Goal: Task Accomplishment & Management: Manage account settings

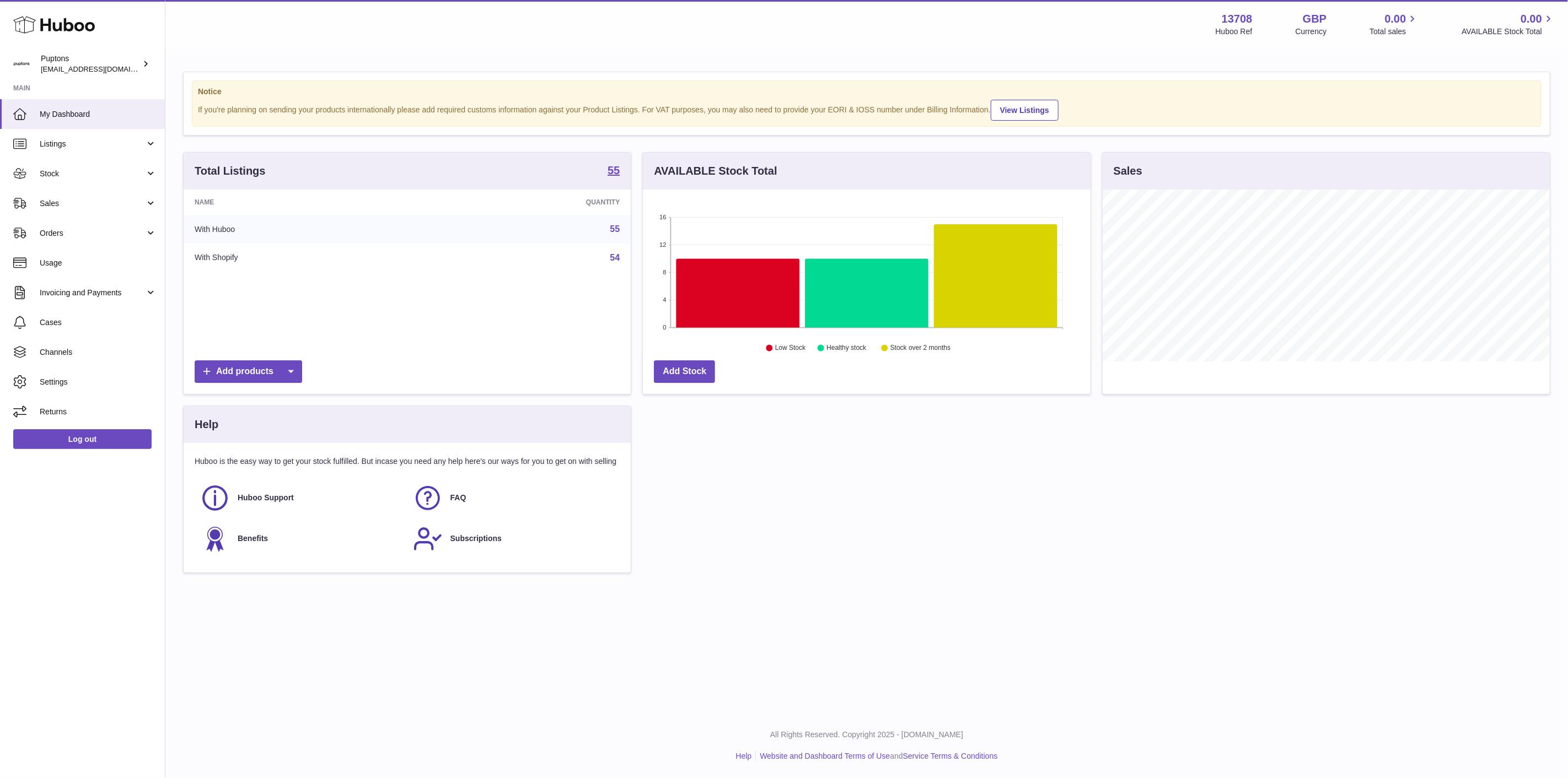
scroll to position [172, 447]
click at [62, 204] on span "Sales" at bounding box center [93, 203] width 106 height 11
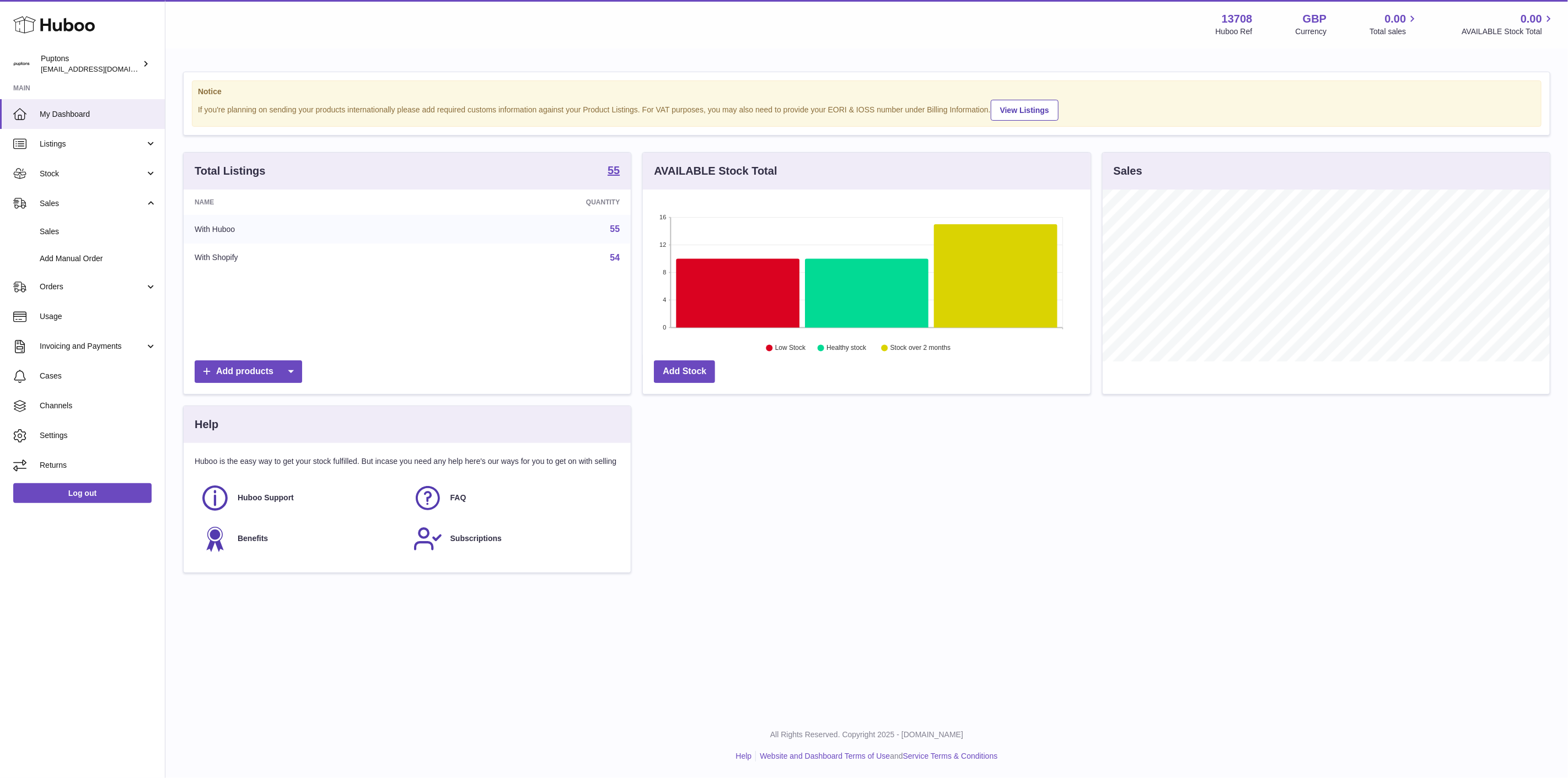
click at [45, 173] on span "Stock" at bounding box center [93, 174] width 106 height 11
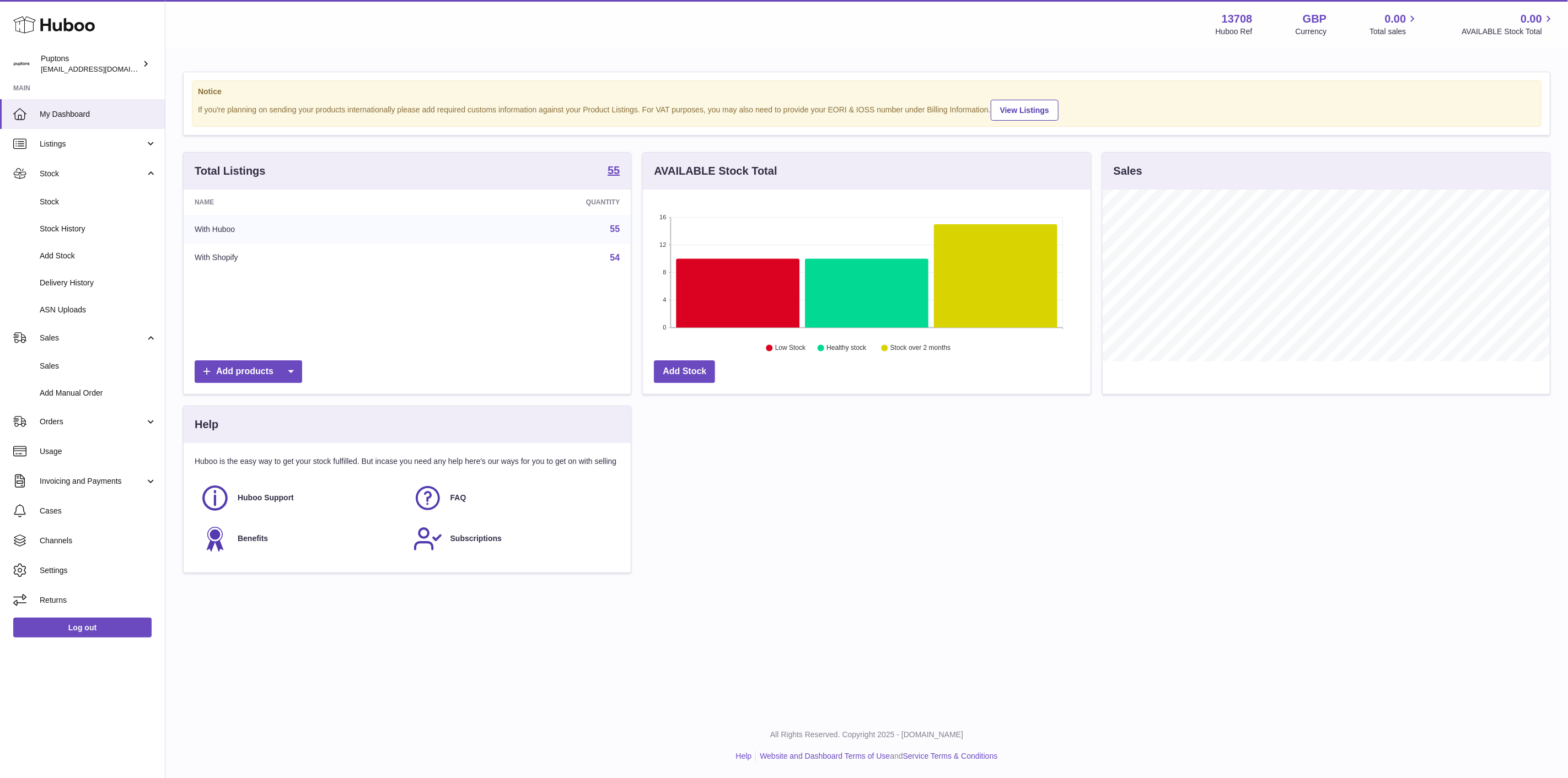
click at [62, 202] on span "Stock" at bounding box center [99, 201] width 117 height 11
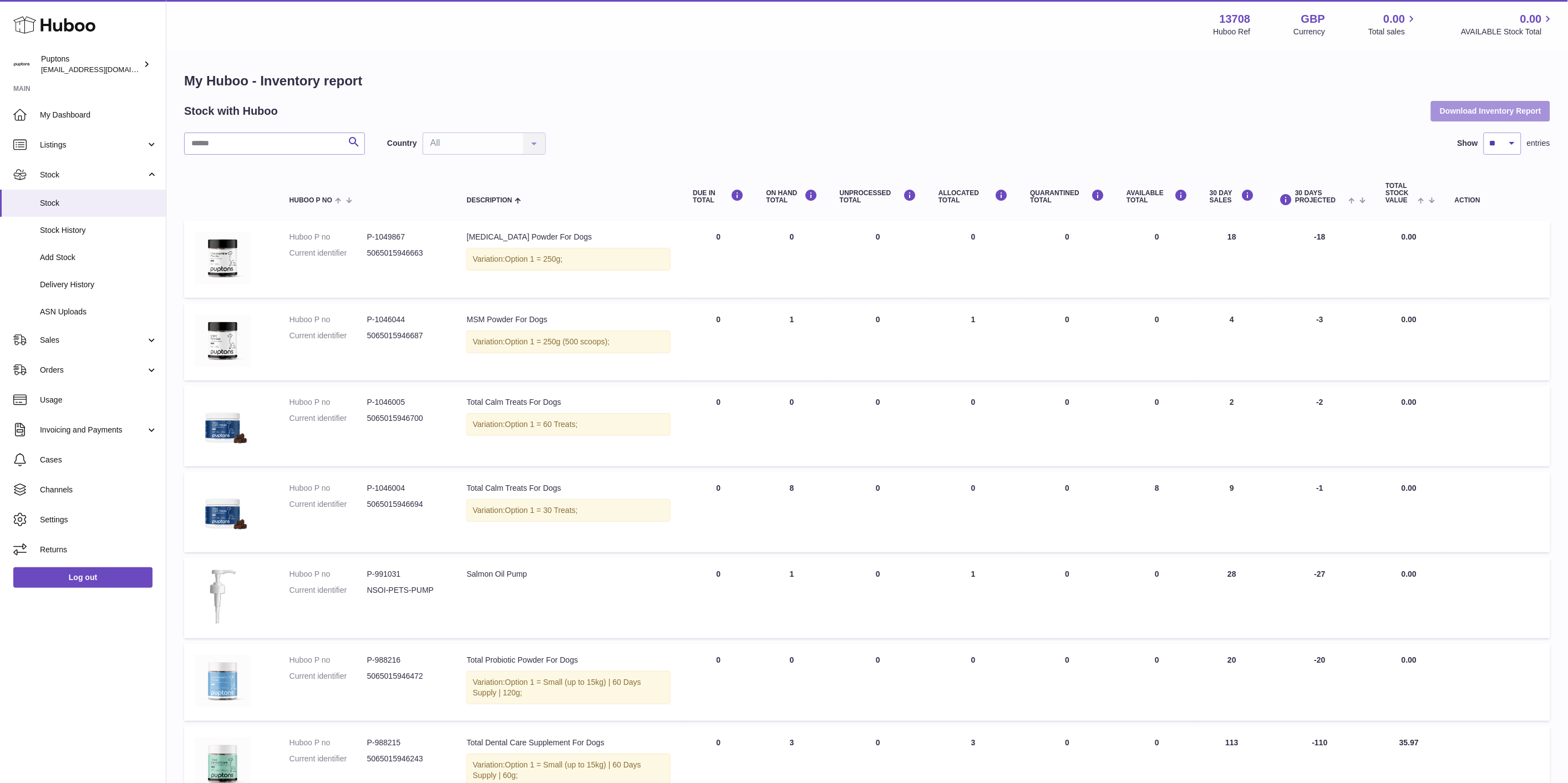
click at [1473, 106] on button "Download Inventory Report" at bounding box center [1489, 111] width 119 height 20
click at [68, 20] on icon at bounding box center [54, 25] width 82 height 23
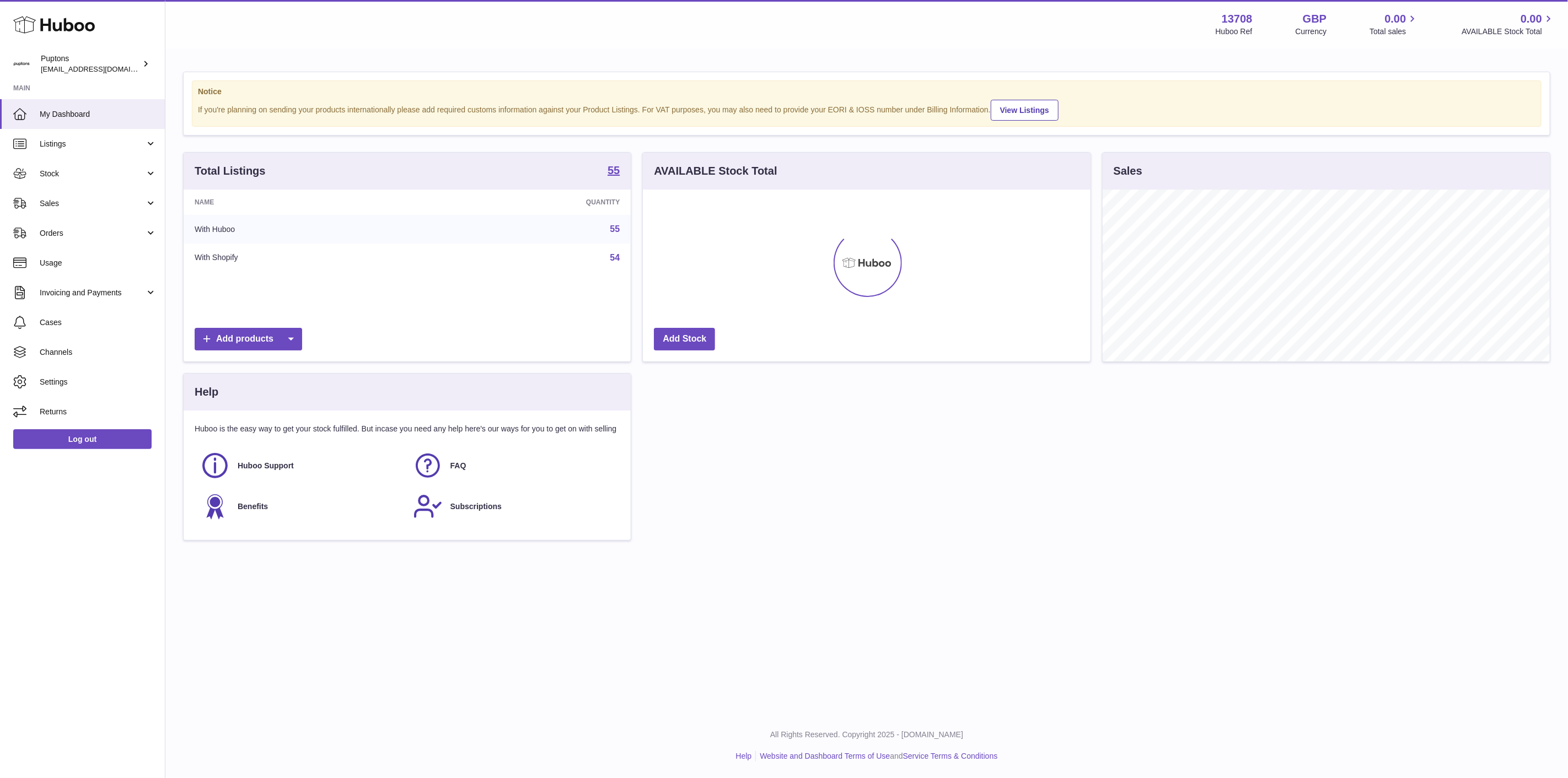
scroll to position [551156, 550976]
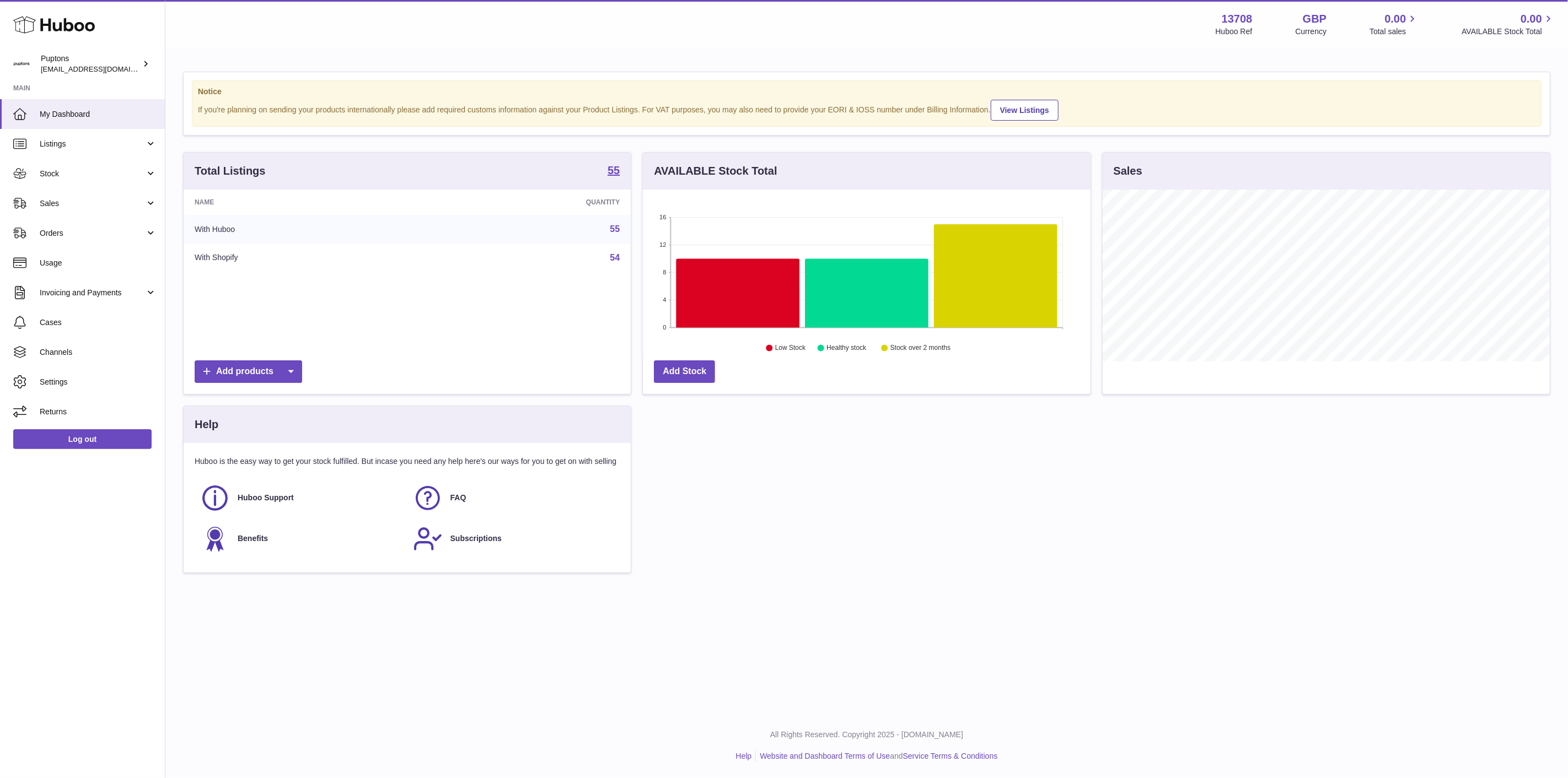
click at [80, 206] on span "Sales" at bounding box center [93, 203] width 106 height 11
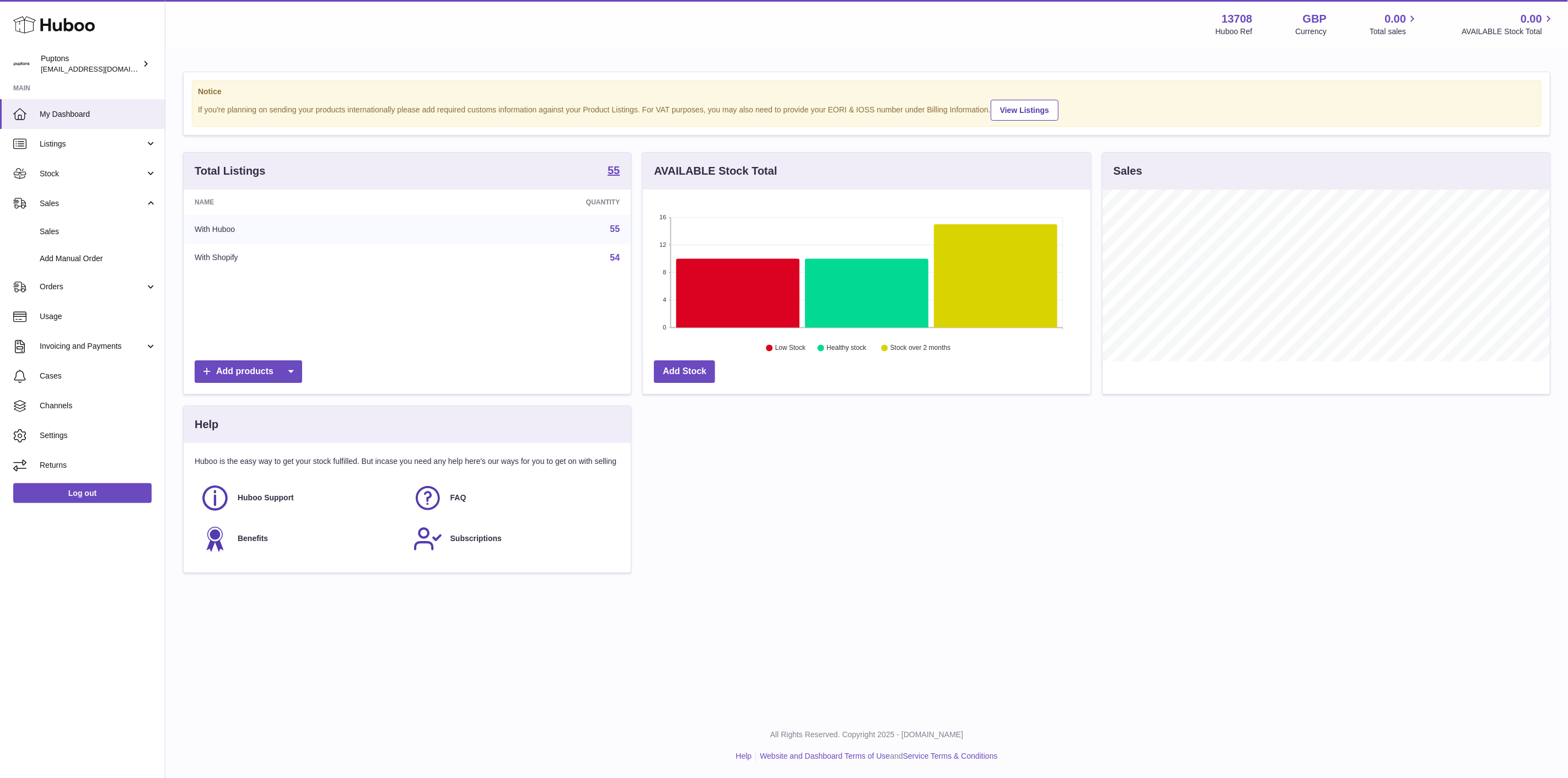
click at [89, 238] on link "Sales" at bounding box center [82, 232] width 165 height 27
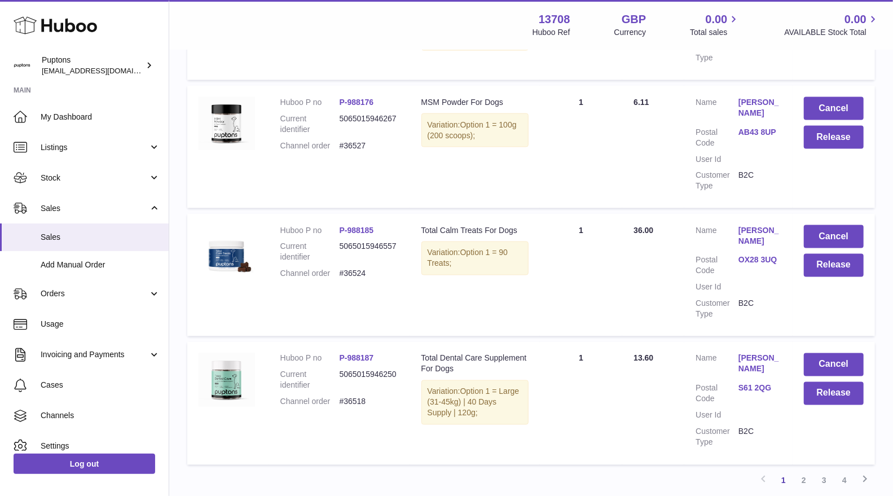
scroll to position [1128, 0]
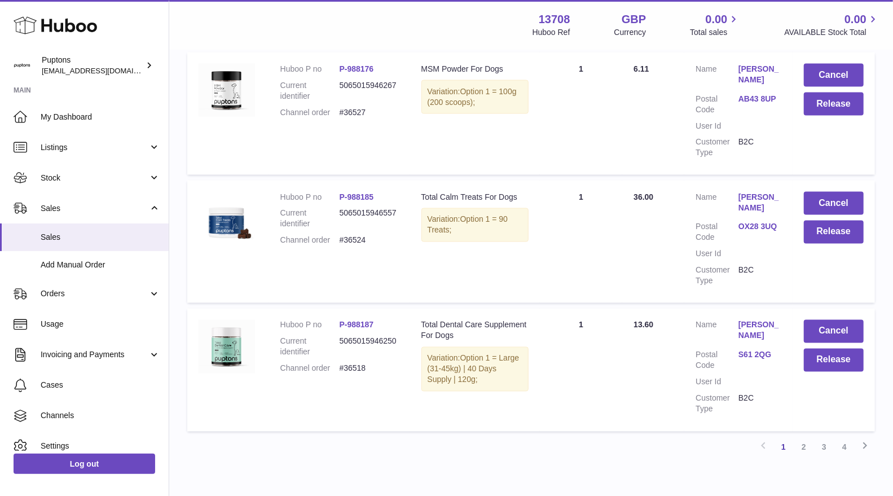
click at [798, 437] on link "2" at bounding box center [804, 447] width 20 height 20
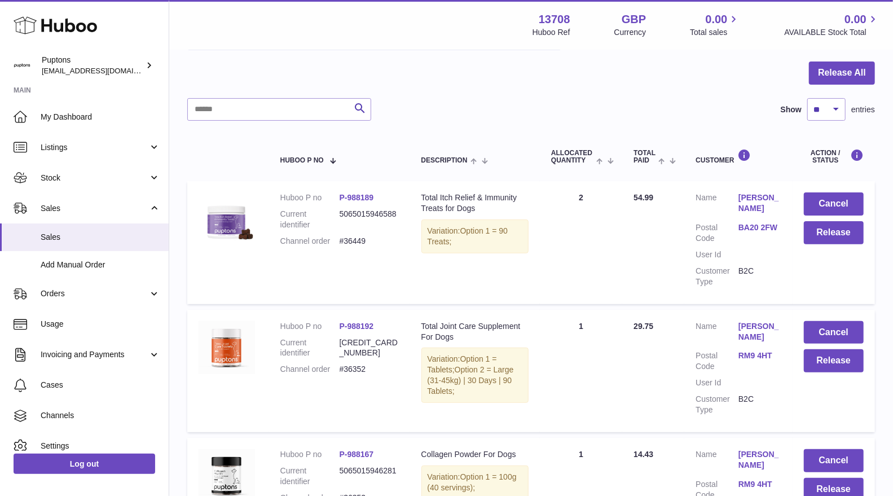
scroll to position [113, 0]
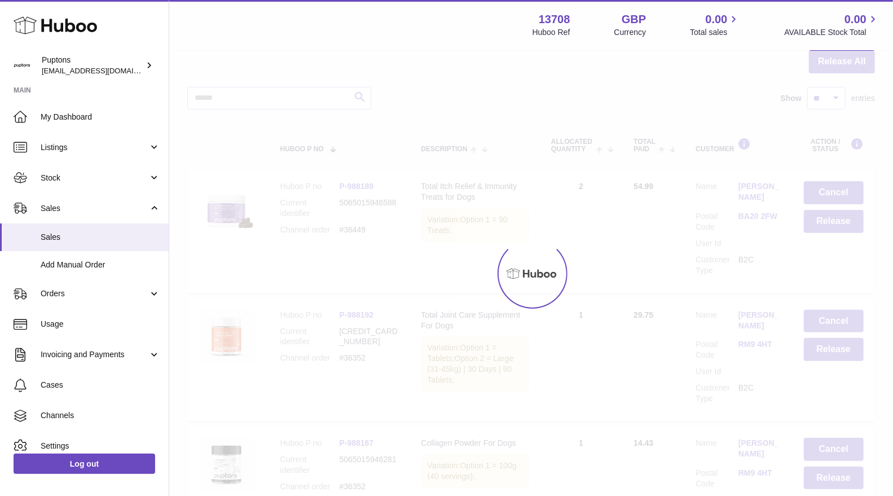
scroll to position [1128, 0]
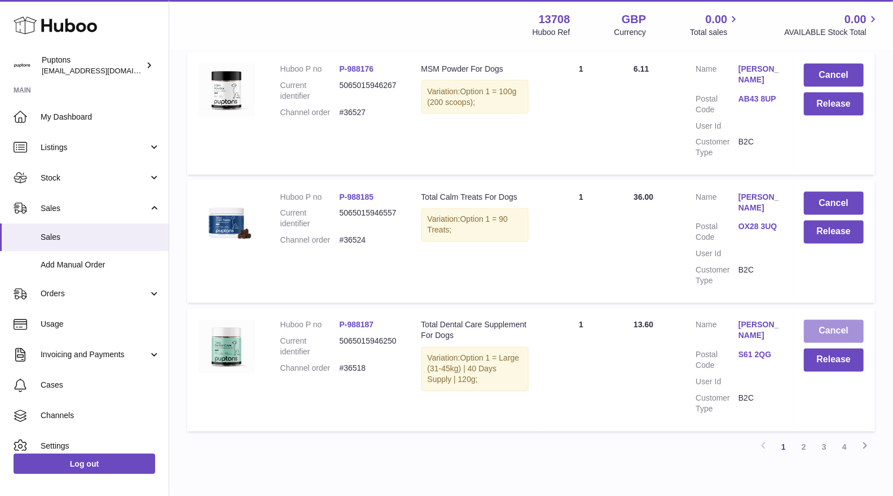
click at [825, 320] on button "Cancel" at bounding box center [834, 331] width 60 height 23
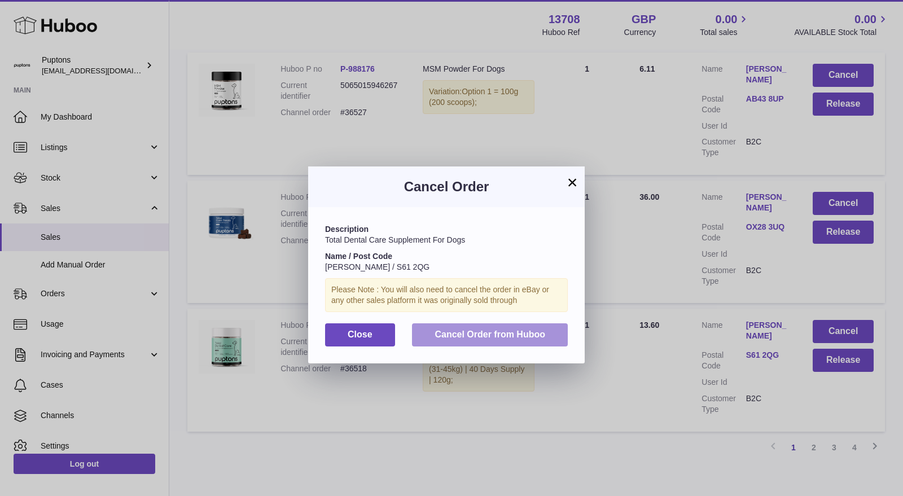
click at [505, 339] on span "Cancel Order from Huboo" at bounding box center [489, 334] width 111 height 10
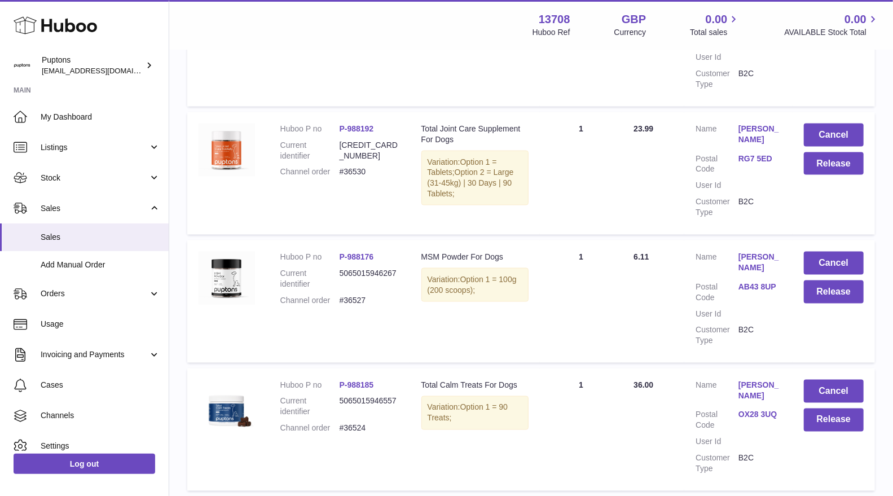
scroll to position [940, 0]
click at [823, 381] on button "Cancel" at bounding box center [834, 391] width 60 height 23
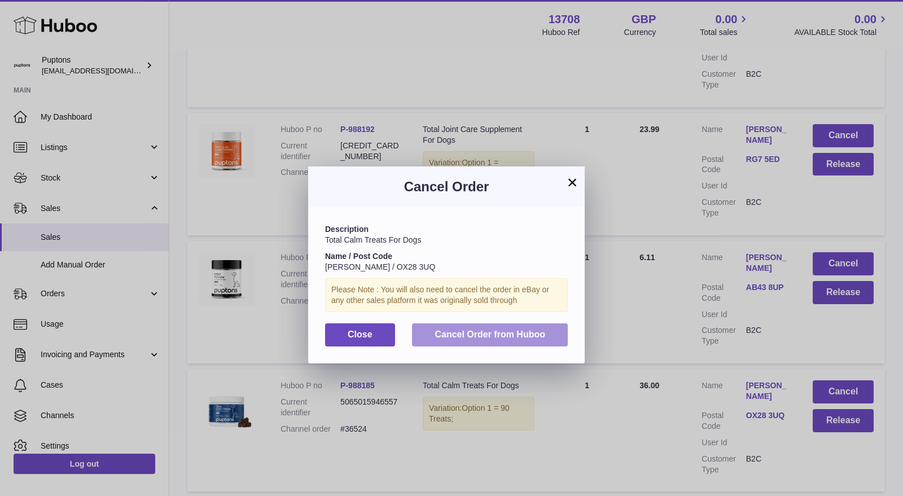
click at [507, 342] on button "Cancel Order from Huboo" at bounding box center [490, 334] width 156 height 23
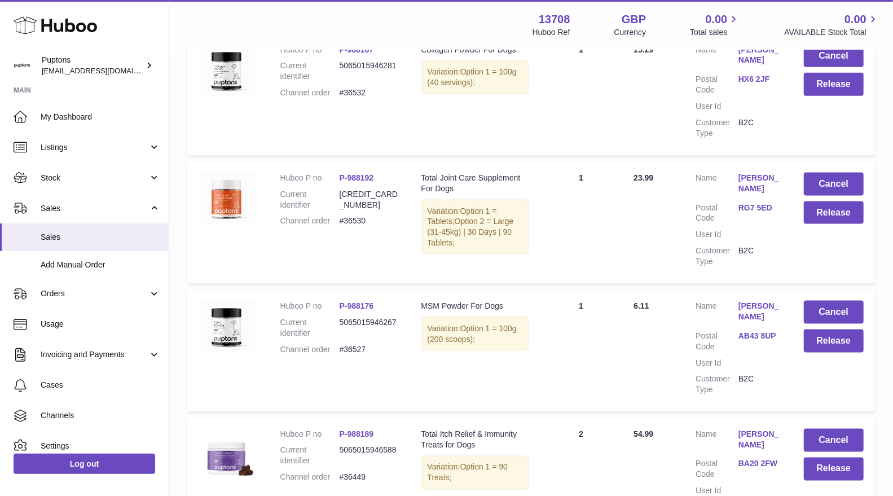
scroll to position [877, 0]
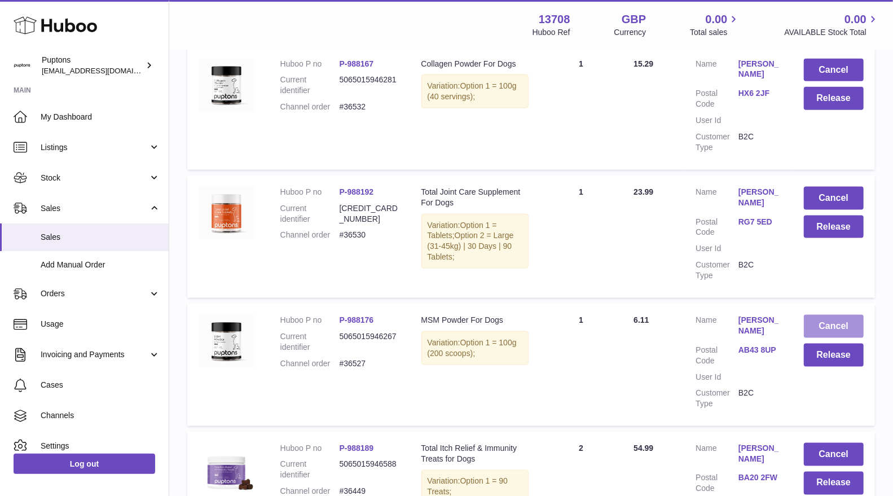
click at [830, 328] on button "Cancel" at bounding box center [834, 326] width 60 height 23
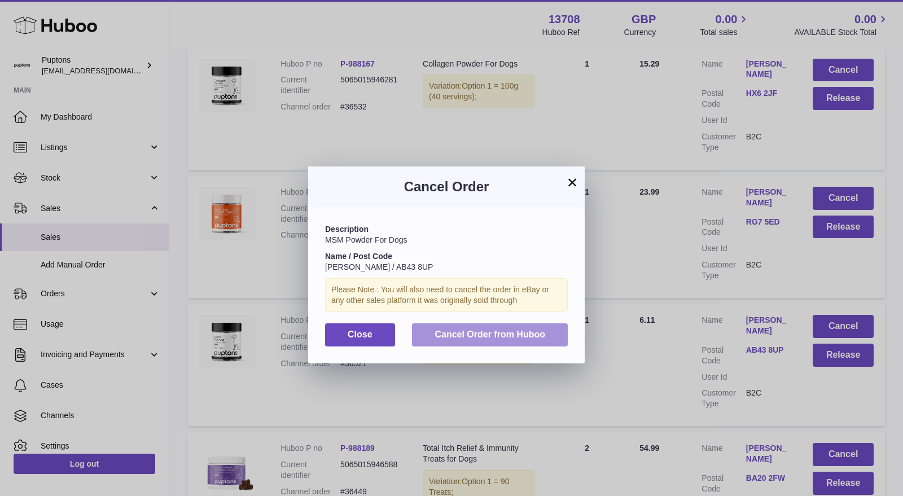
click at [543, 338] on span "Cancel Order from Huboo" at bounding box center [489, 334] width 111 height 10
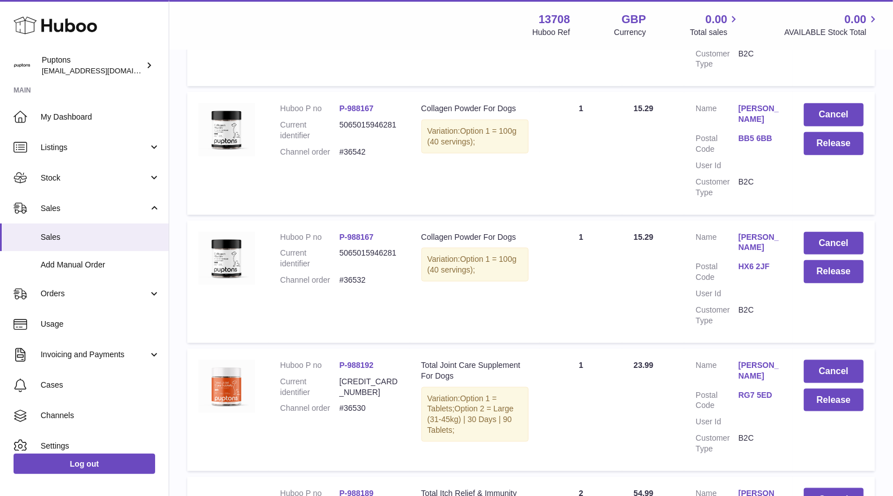
scroll to position [689, 0]
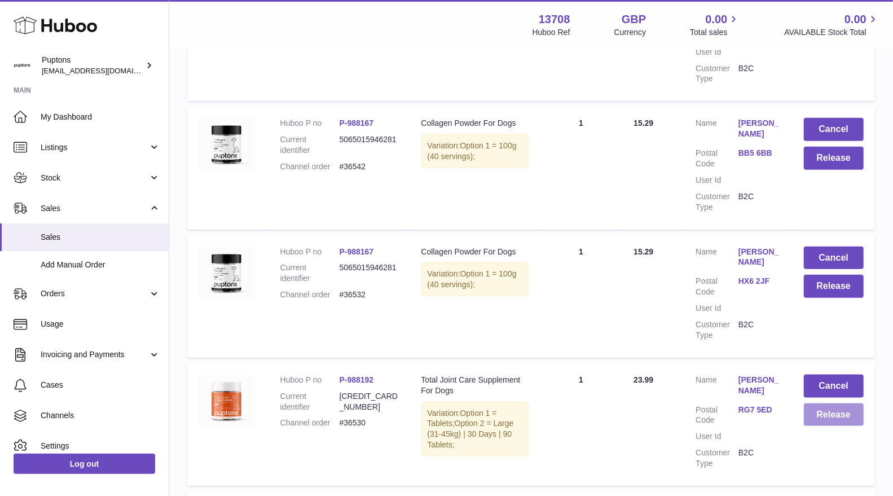
click at [850, 418] on button "Release" at bounding box center [834, 414] width 60 height 23
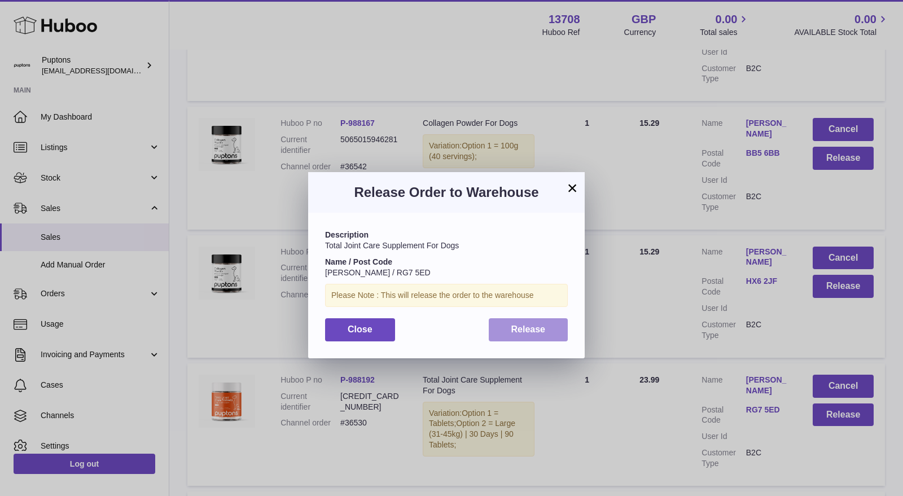
click at [555, 337] on button "Release" at bounding box center [528, 329] width 80 height 23
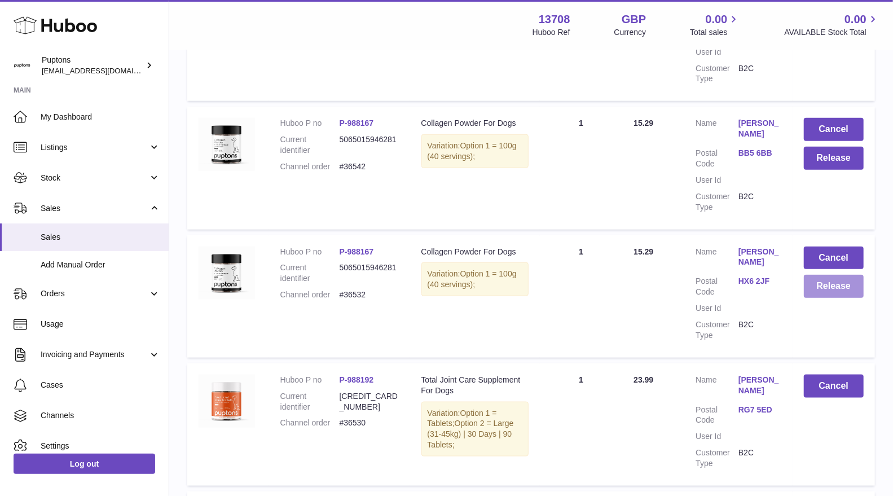
click at [851, 285] on button "Release" at bounding box center [834, 286] width 60 height 23
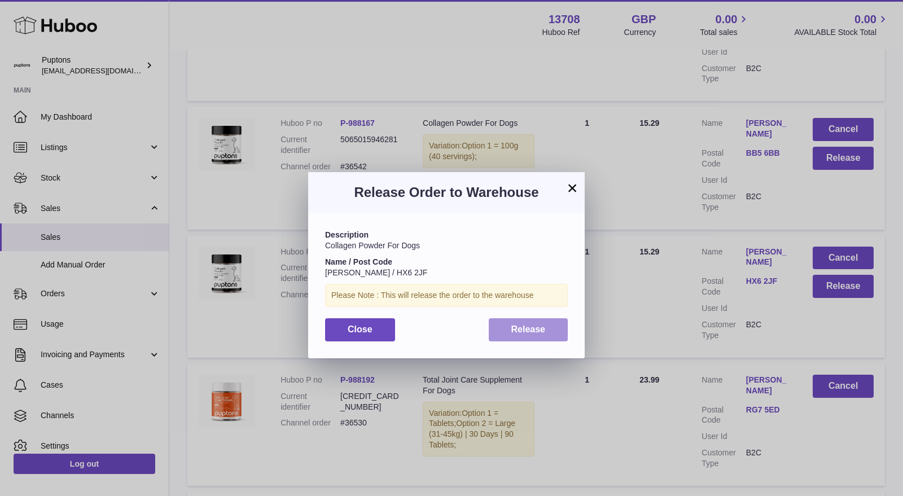
click at [547, 334] on button "Release" at bounding box center [528, 329] width 80 height 23
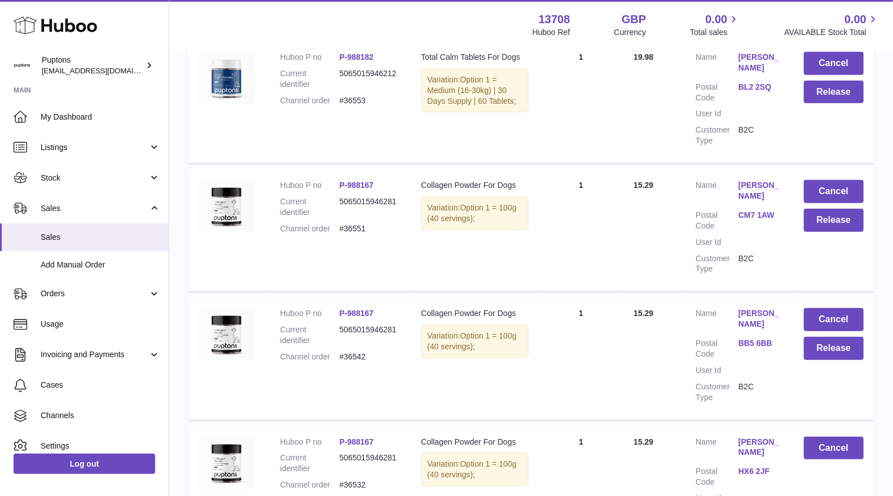
scroll to position [438, 0]
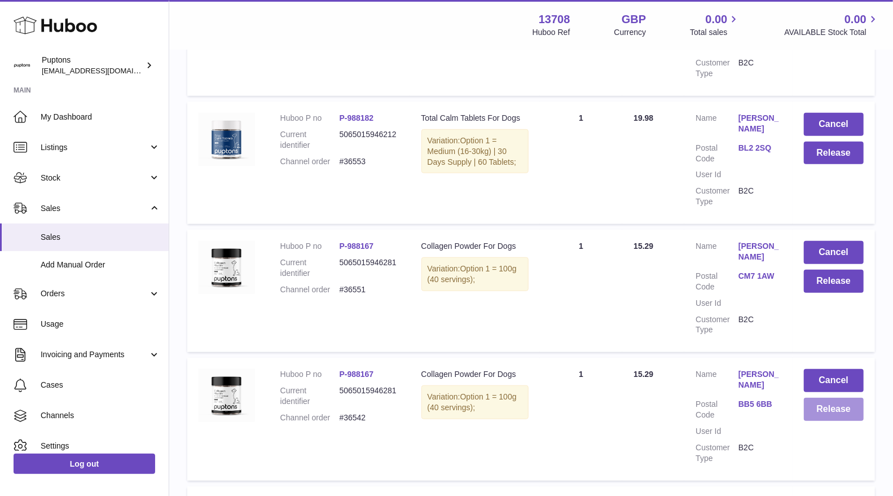
click at [833, 413] on button "Release" at bounding box center [834, 409] width 60 height 23
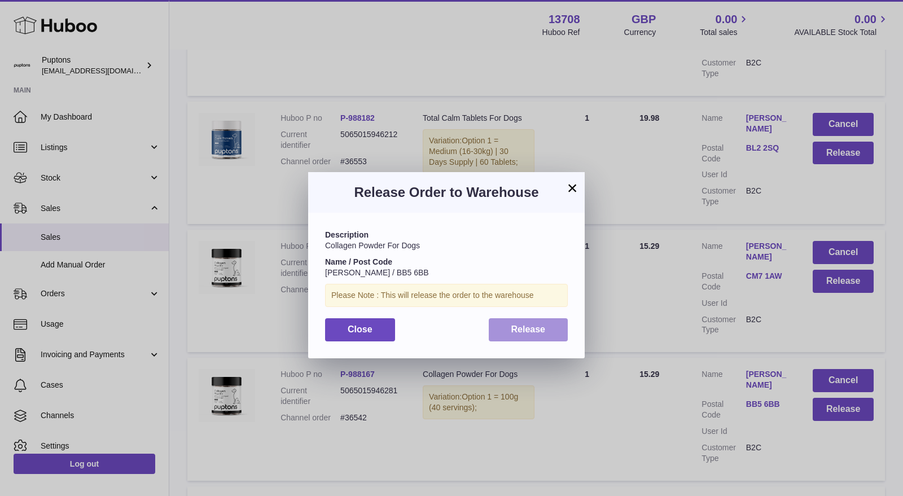
drag, startPoint x: 512, startPoint y: 329, endPoint x: 527, endPoint y: 330, distance: 15.3
click at [512, 329] on span "Release" at bounding box center [528, 329] width 34 height 10
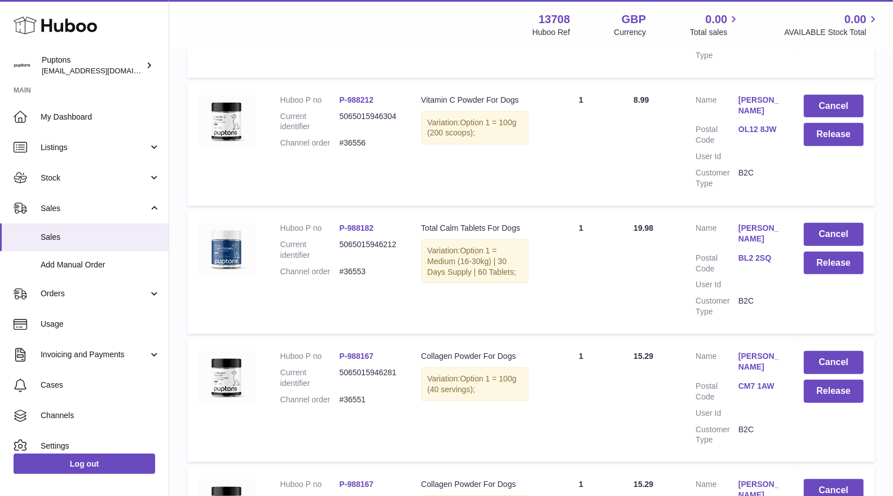
scroll to position [313, 0]
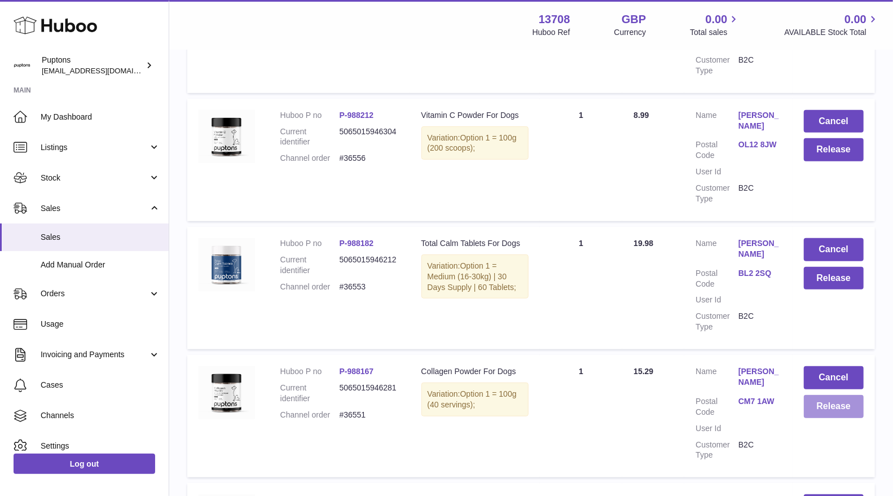
click at [835, 409] on button "Release" at bounding box center [834, 406] width 60 height 23
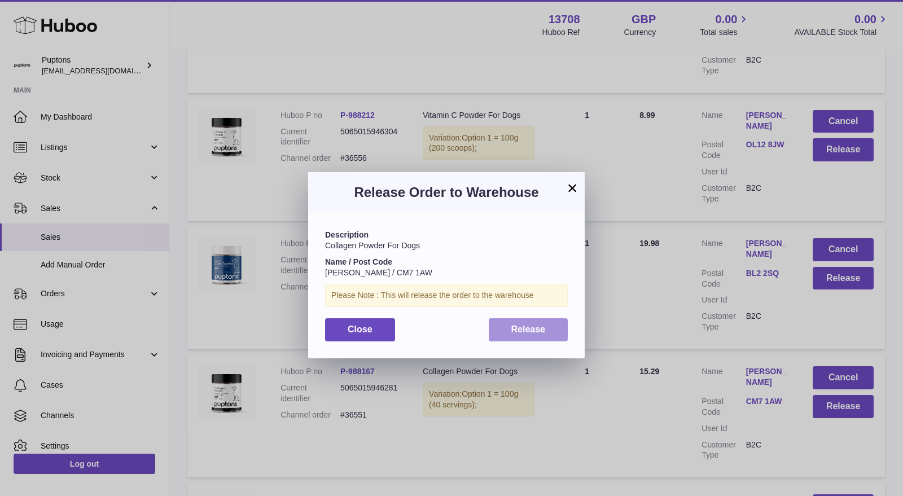
drag, startPoint x: 548, startPoint y: 331, endPoint x: 554, endPoint y: 333, distance: 6.6
click at [548, 332] on button "Release" at bounding box center [528, 329] width 80 height 23
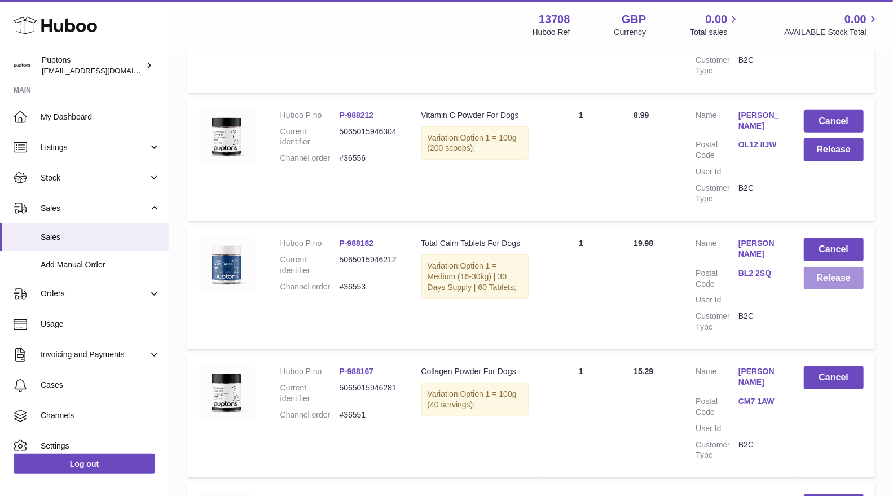
click at [837, 280] on button "Release" at bounding box center [834, 278] width 60 height 23
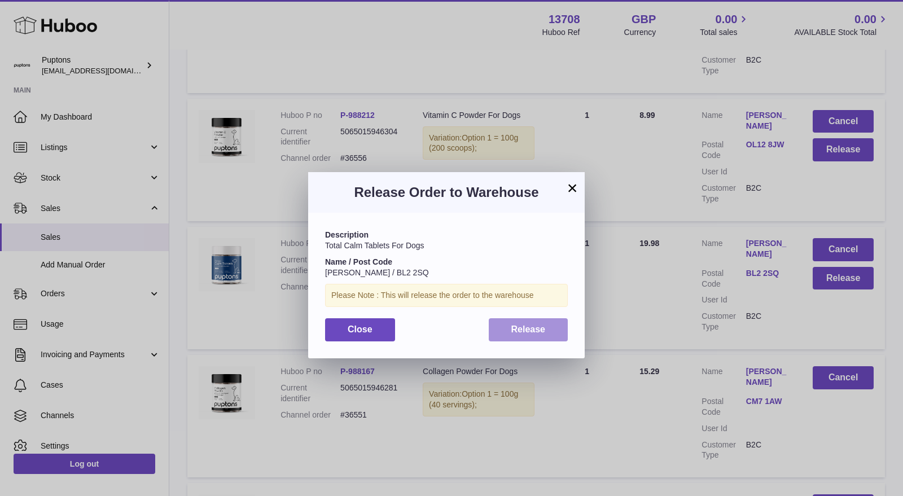
click at [527, 325] on span "Release" at bounding box center [528, 329] width 34 height 10
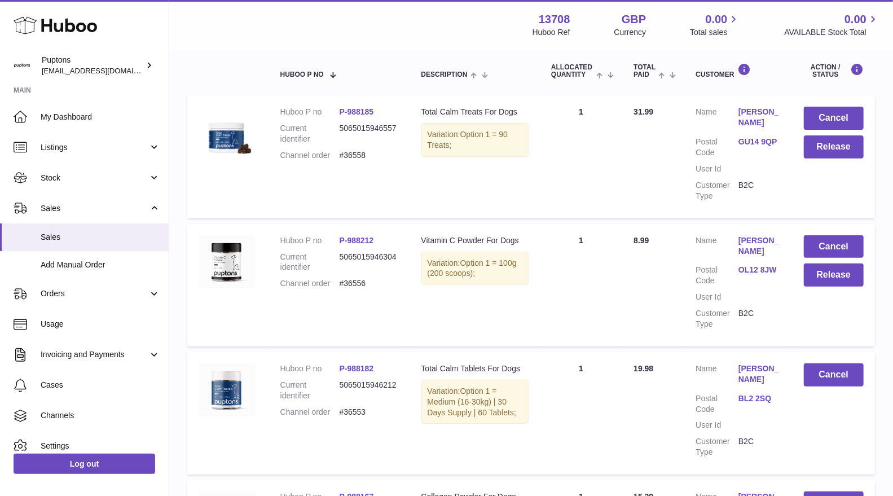
scroll to position [125, 0]
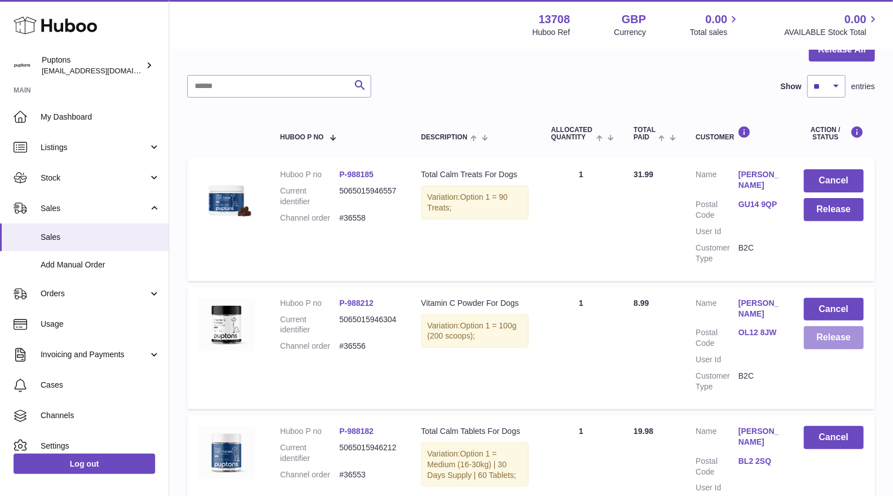
click at [818, 341] on button "Release" at bounding box center [834, 337] width 60 height 23
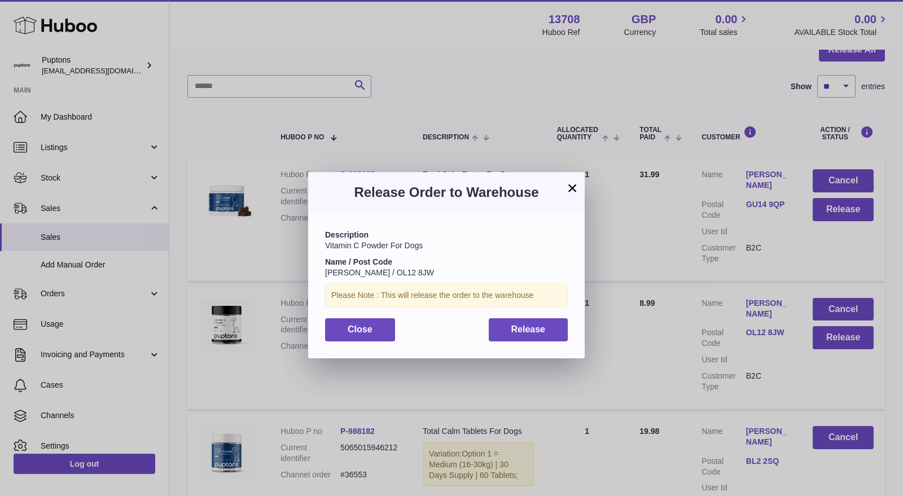
click at [531, 341] on div "Description Vitamin C Powder For Dogs Name / Post Code Kim Olaolu / OL12 8JW Pl…" at bounding box center [446, 285] width 276 height 145
click at [531, 340] on button "Release" at bounding box center [528, 329] width 80 height 23
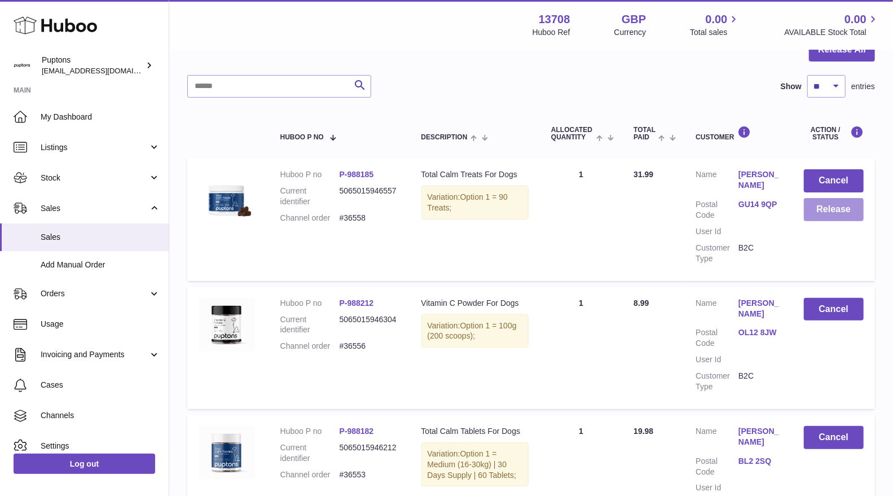
click at [832, 210] on button "Release" at bounding box center [834, 209] width 60 height 23
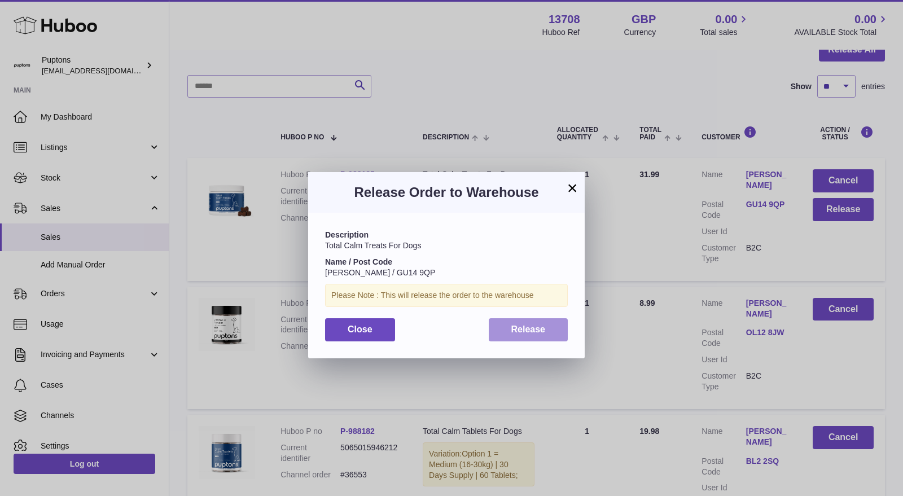
drag, startPoint x: 530, startPoint y: 326, endPoint x: 554, endPoint y: 323, distance: 24.4
click at [531, 326] on span "Release" at bounding box center [528, 329] width 34 height 10
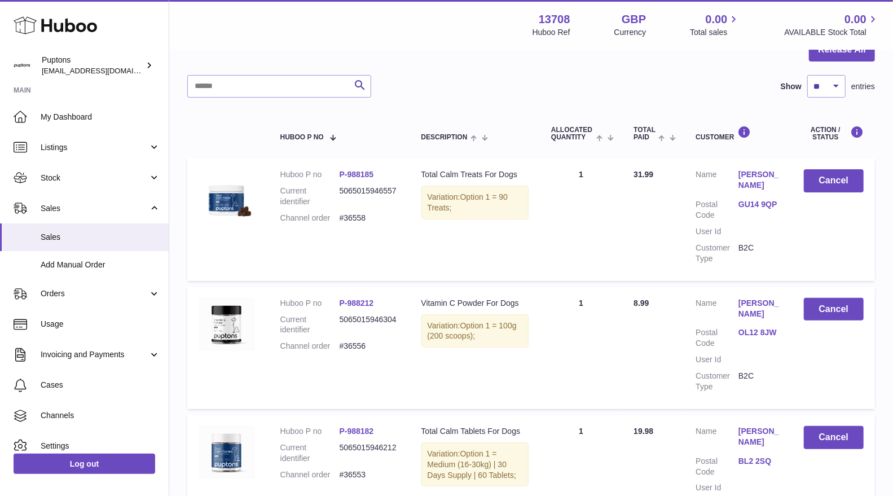
click at [49, 28] on icon at bounding box center [55, 25] width 83 height 23
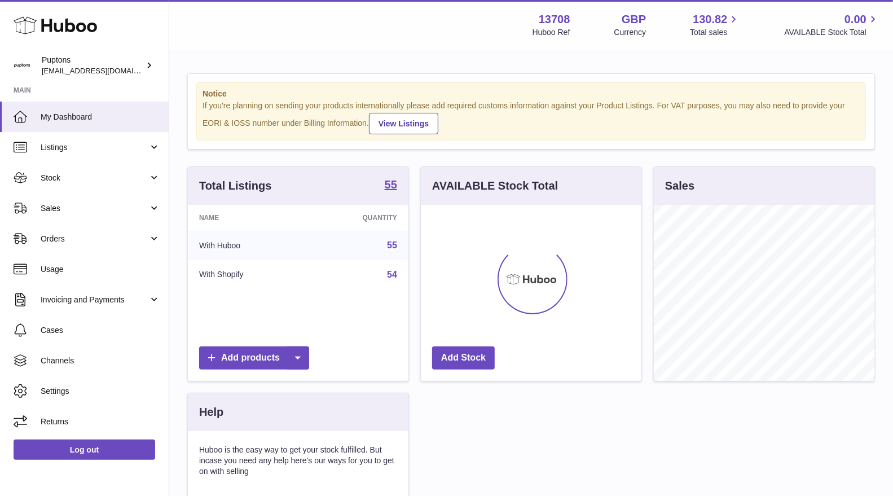
scroll to position [175, 221]
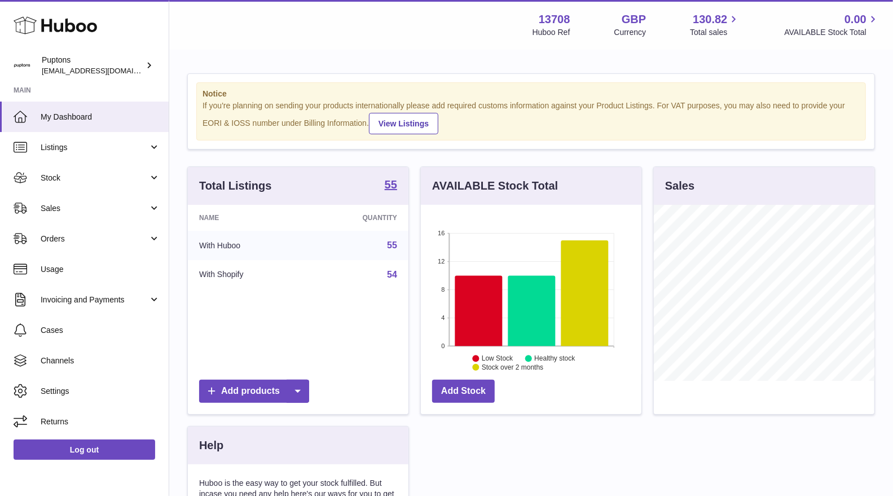
scroll to position [175, 221]
click at [66, 21] on use at bounding box center [55, 25] width 83 height 17
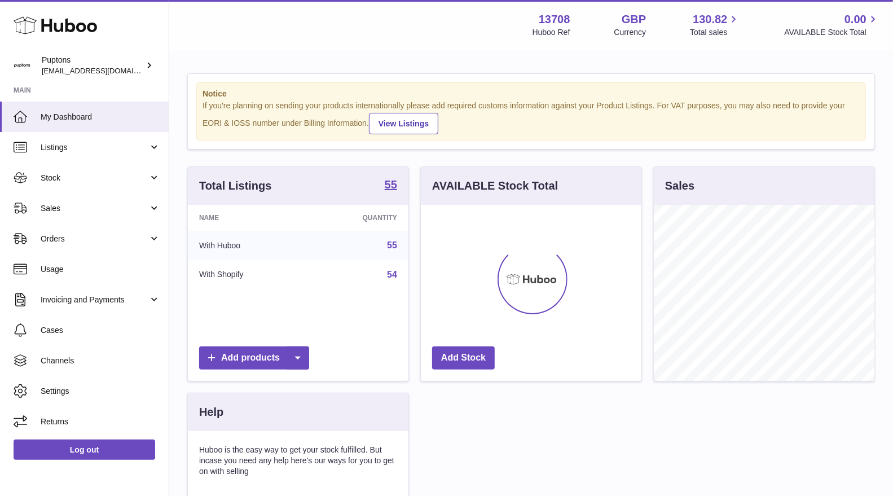
scroll to position [175, 221]
